Goal: Task Accomplishment & Management: Manage account settings

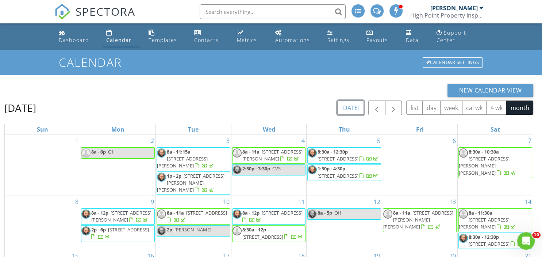
click at [354, 103] on button "[DATE]" at bounding box center [351, 107] width 27 height 14
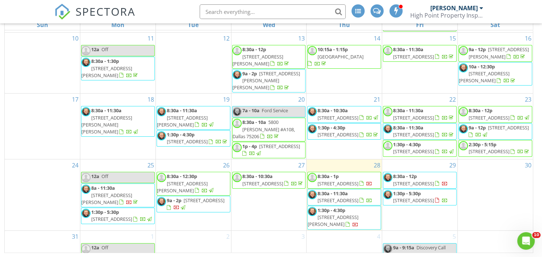
scroll to position [141, 0]
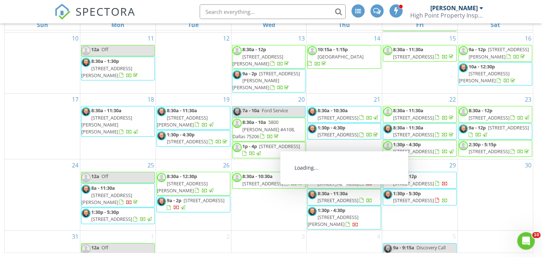
click at [341, 198] on span "[STREET_ADDRESS]" at bounding box center [338, 200] width 41 height 7
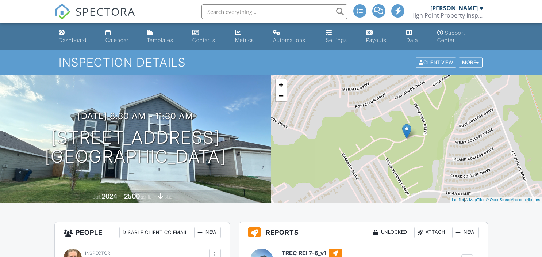
scroll to position [96, 0]
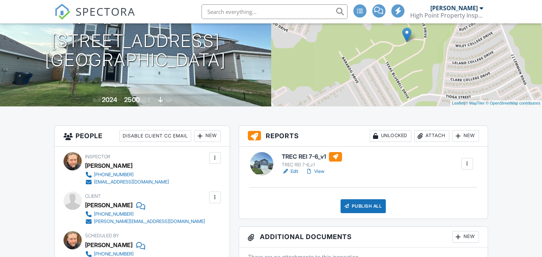
click at [321, 174] on link "View" at bounding box center [315, 171] width 19 height 7
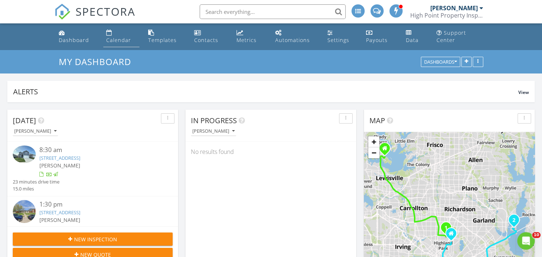
click at [118, 40] on div "Calendar" at bounding box center [118, 40] width 25 height 7
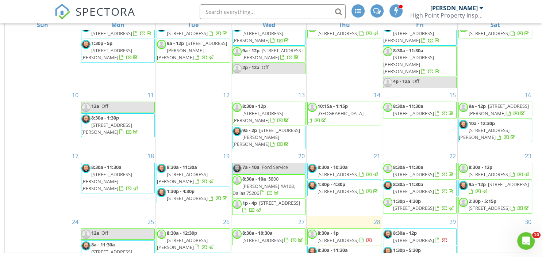
scroll to position [154, 0]
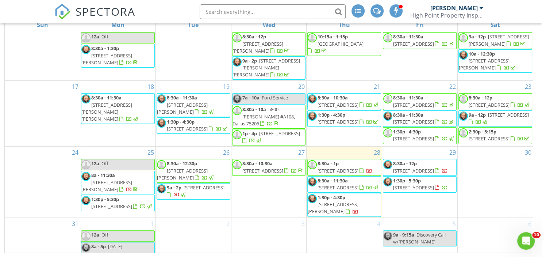
click at [335, 168] on span "[STREET_ADDRESS]" at bounding box center [338, 170] width 41 height 7
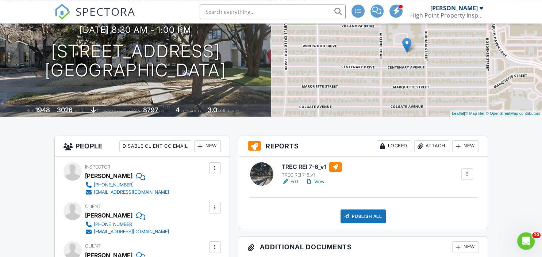
scroll to position [96, 0]
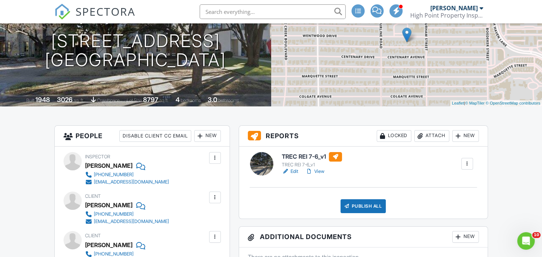
click at [324, 167] on div "TREC REI 7-6_v1" at bounding box center [312, 165] width 60 height 6
click at [324, 172] on link "View" at bounding box center [315, 171] width 19 height 7
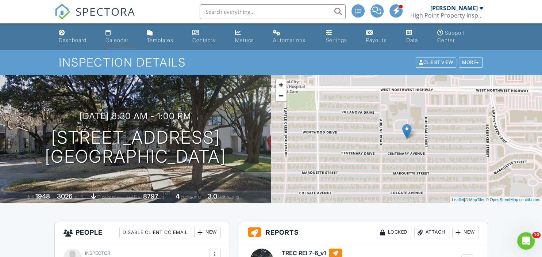
click at [112, 40] on div "Calendar" at bounding box center [117, 40] width 23 height 6
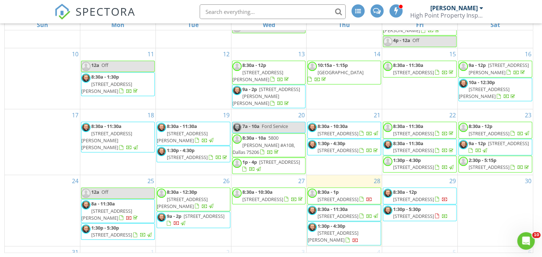
scroll to position [154, 0]
